Goal: Find specific page/section: Find specific page/section

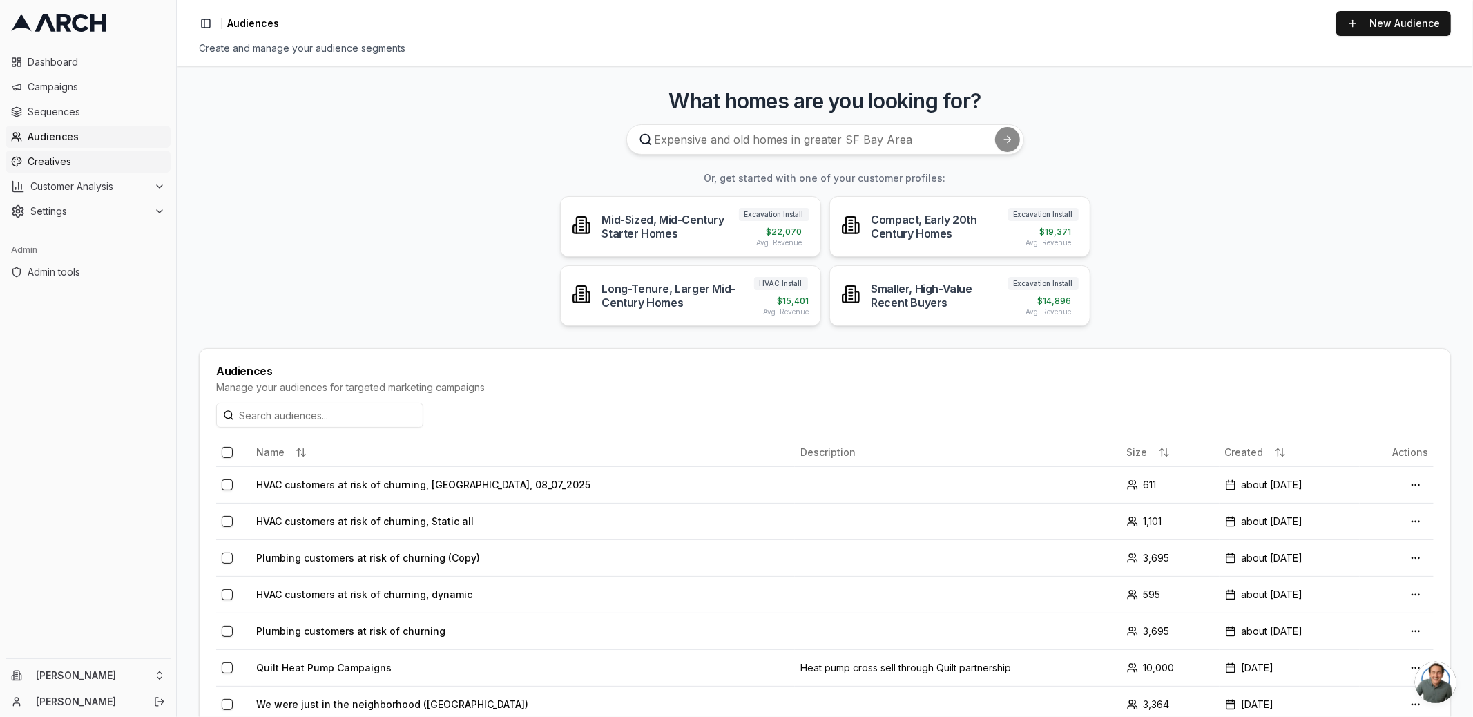
click at [87, 151] on link "Creatives" at bounding box center [88, 162] width 165 height 22
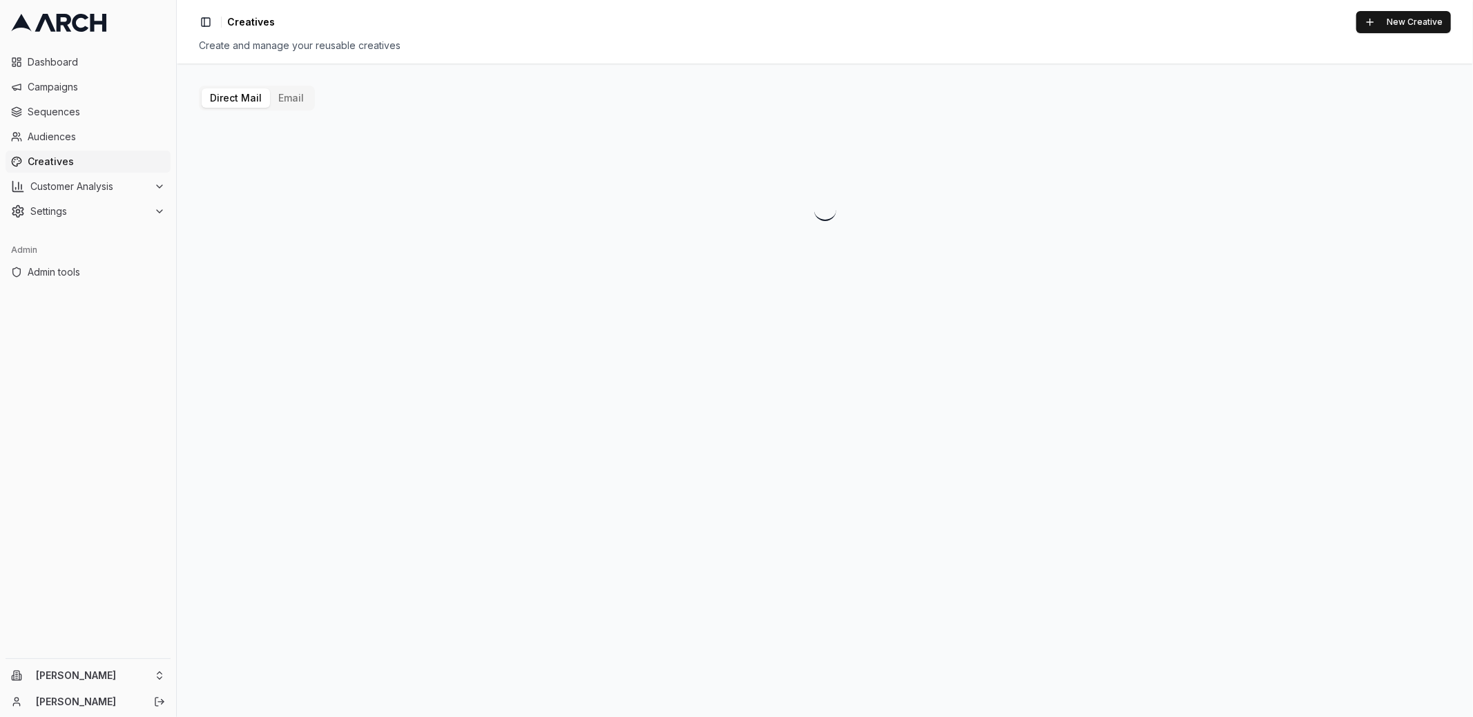
click at [288, 102] on button "Email" at bounding box center [291, 97] width 42 height 19
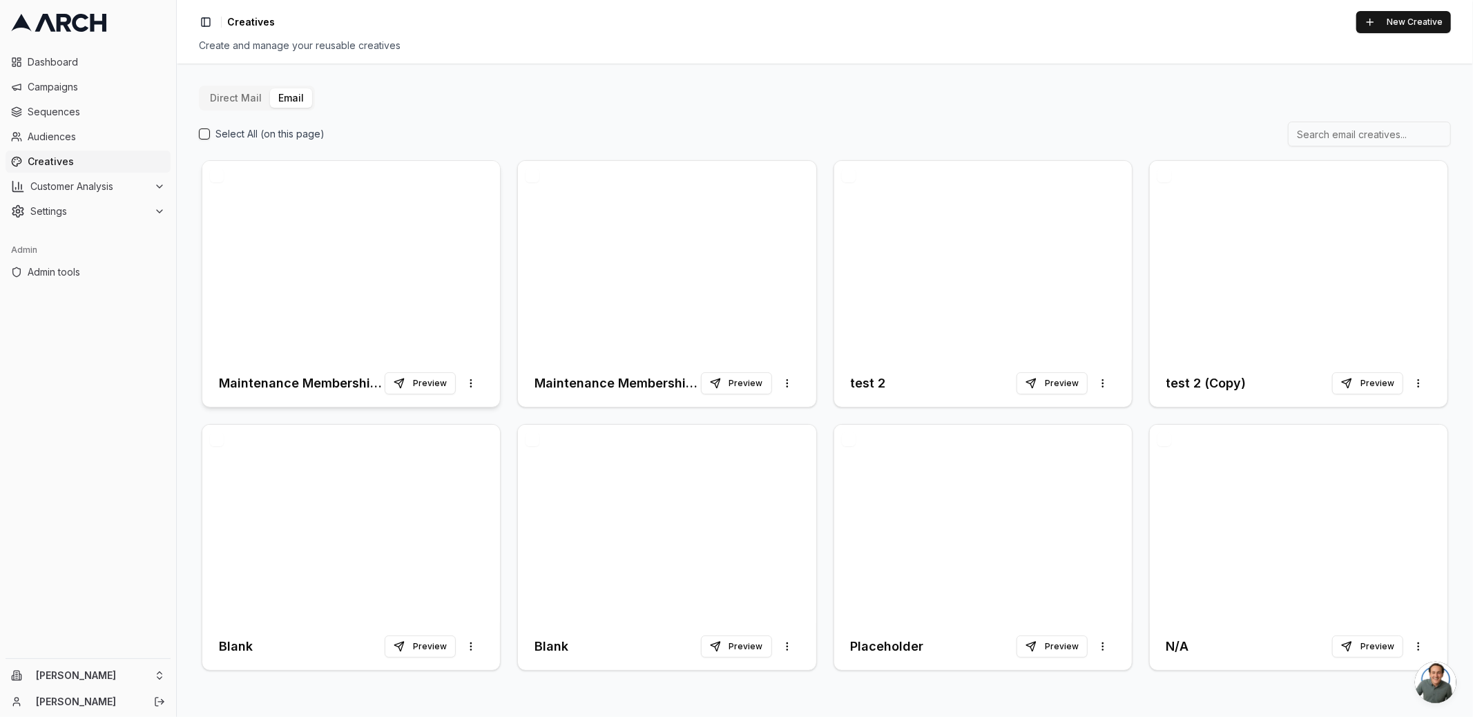
click at [376, 287] on div at bounding box center [351, 260] width 298 height 199
click at [157, 677] on html "Dashboard Campaigns Sequences Audiences Creatives Customer Analysis Settings Ad…" at bounding box center [736, 358] width 1473 height 717
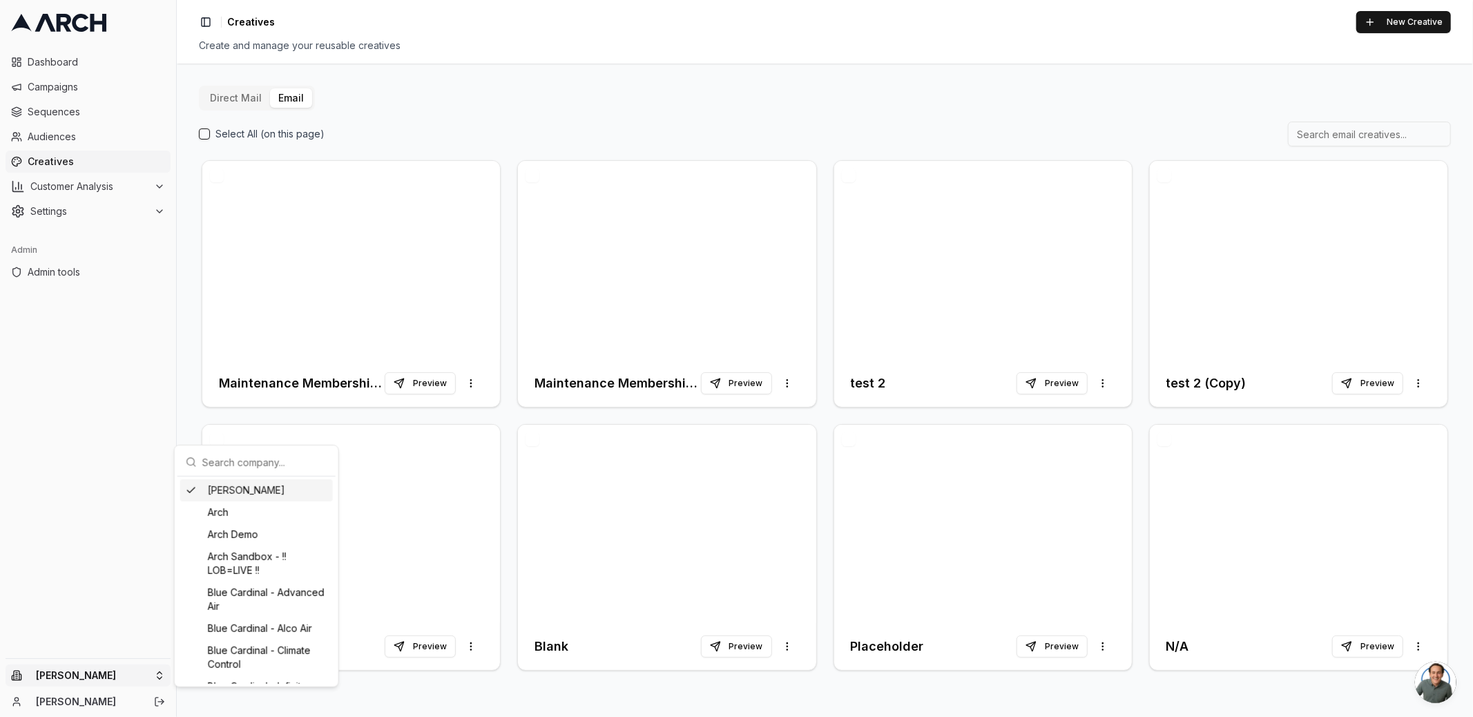
click at [235, 467] on input "text" at bounding box center [264, 462] width 125 height 28
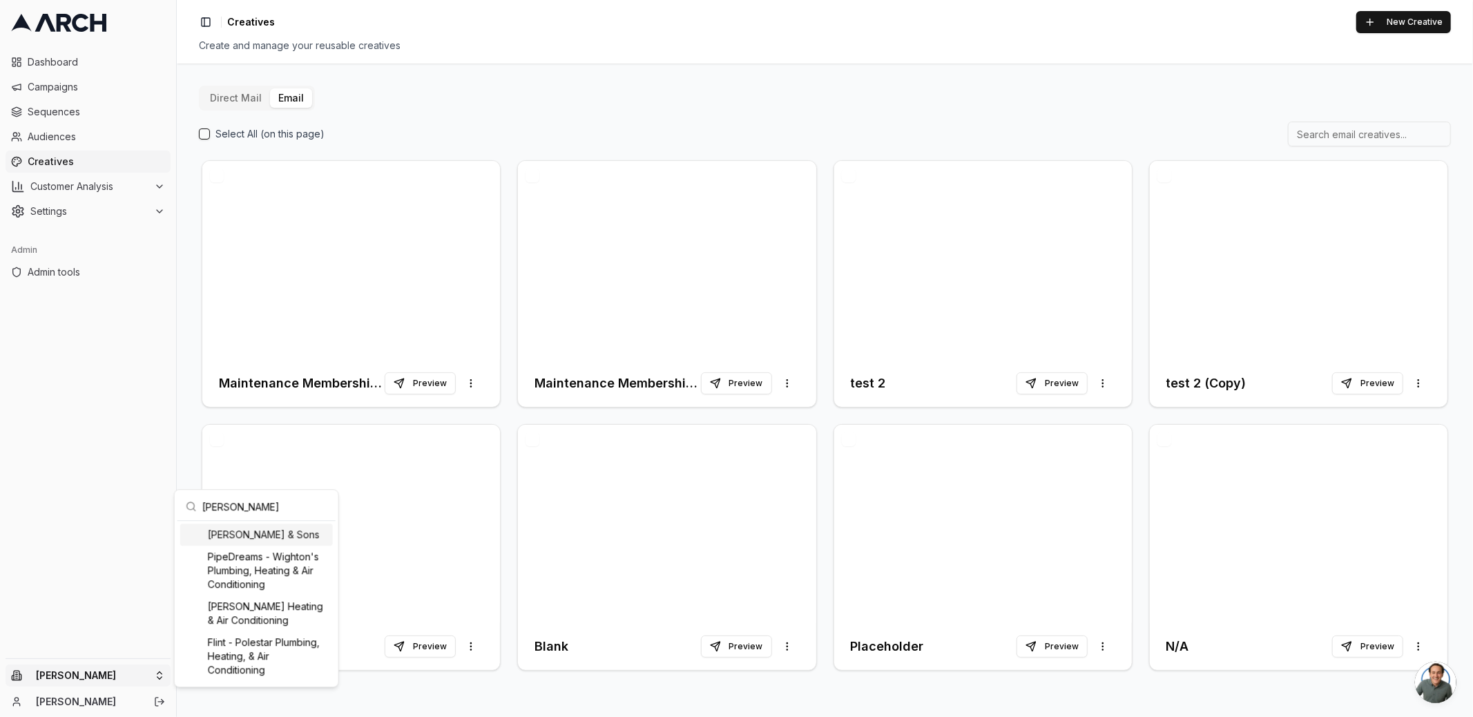
type input "[PERSON_NAME]"
click at [231, 534] on div "[PERSON_NAME] & Sons" at bounding box center [256, 534] width 153 height 22
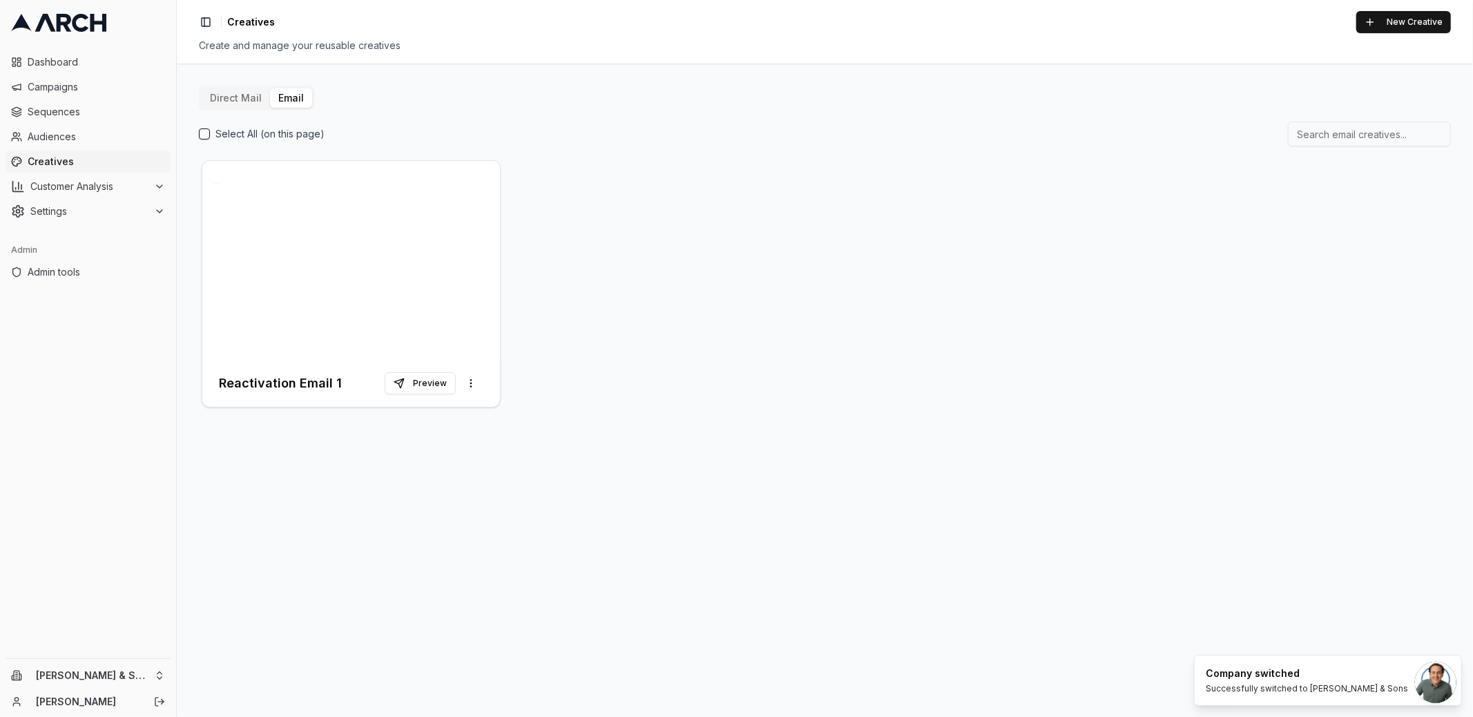
click at [216, 105] on button "Direct Mail" at bounding box center [236, 97] width 68 height 19
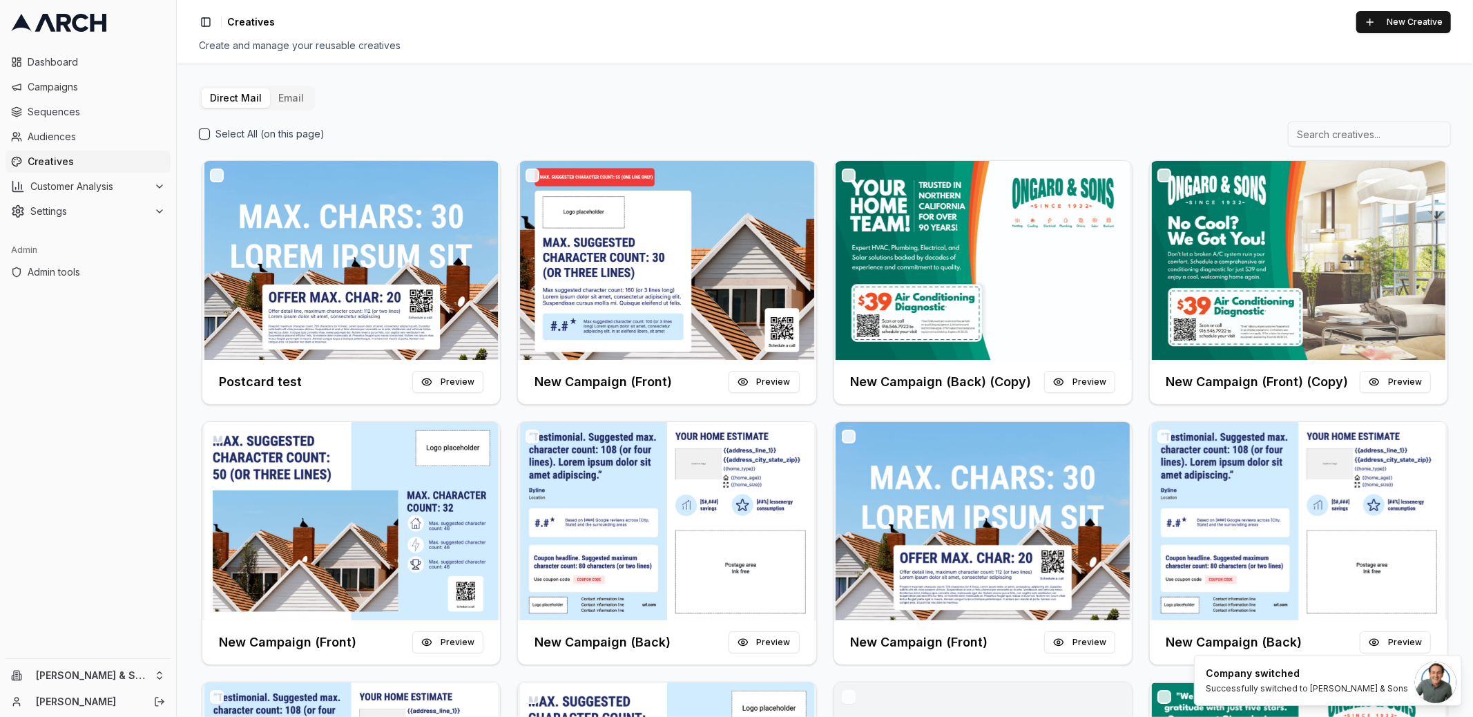
click at [282, 104] on button "Email" at bounding box center [291, 97] width 42 height 19
